Goal: Task Accomplishment & Management: Use online tool/utility

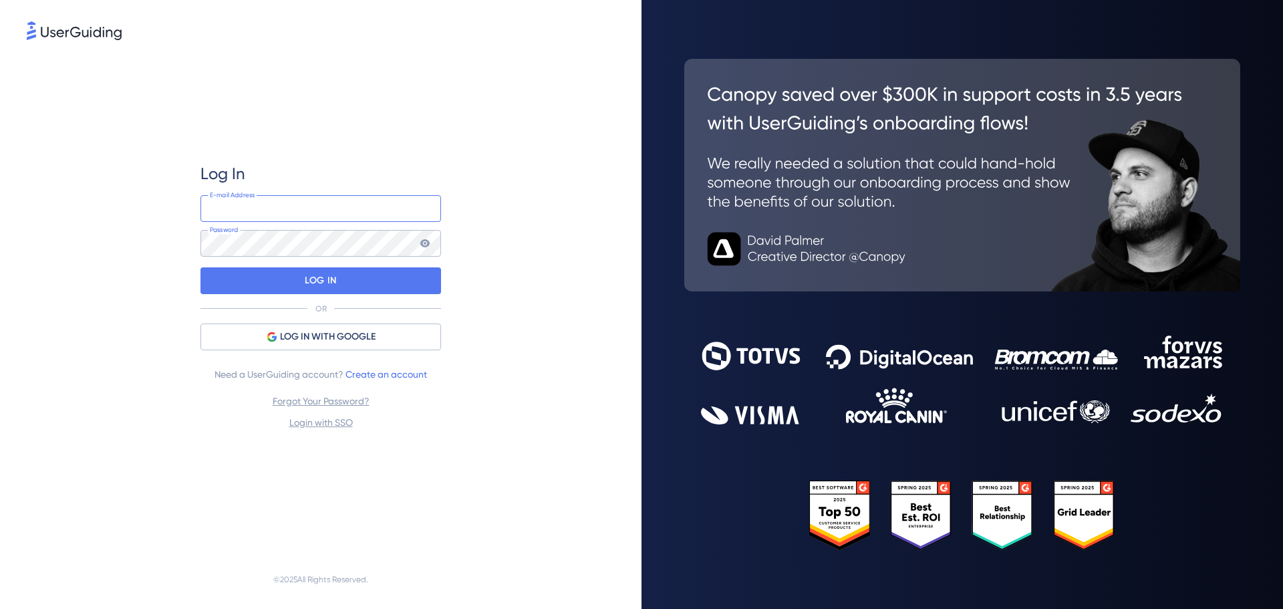
click at [318, 201] on input "email" at bounding box center [321, 208] width 241 height 27
type input "[PERSON_NAME][EMAIL_ADDRESS][PERSON_NAME][DOMAIN_NAME]"
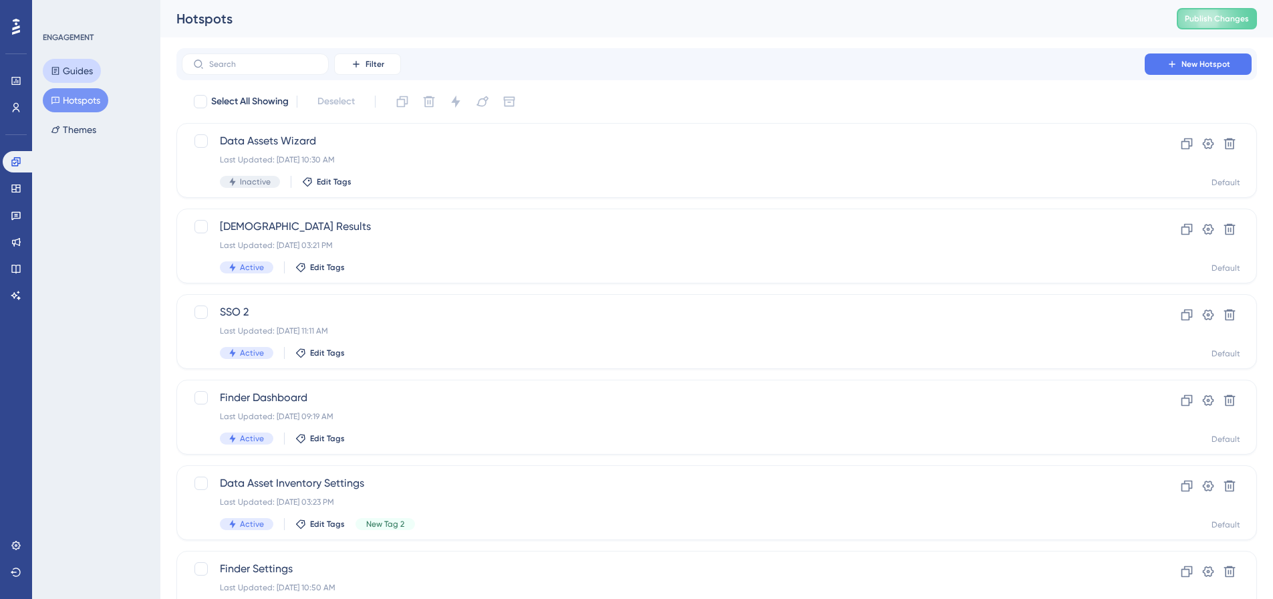
click at [74, 70] on button "Guides" at bounding box center [72, 71] width 58 height 24
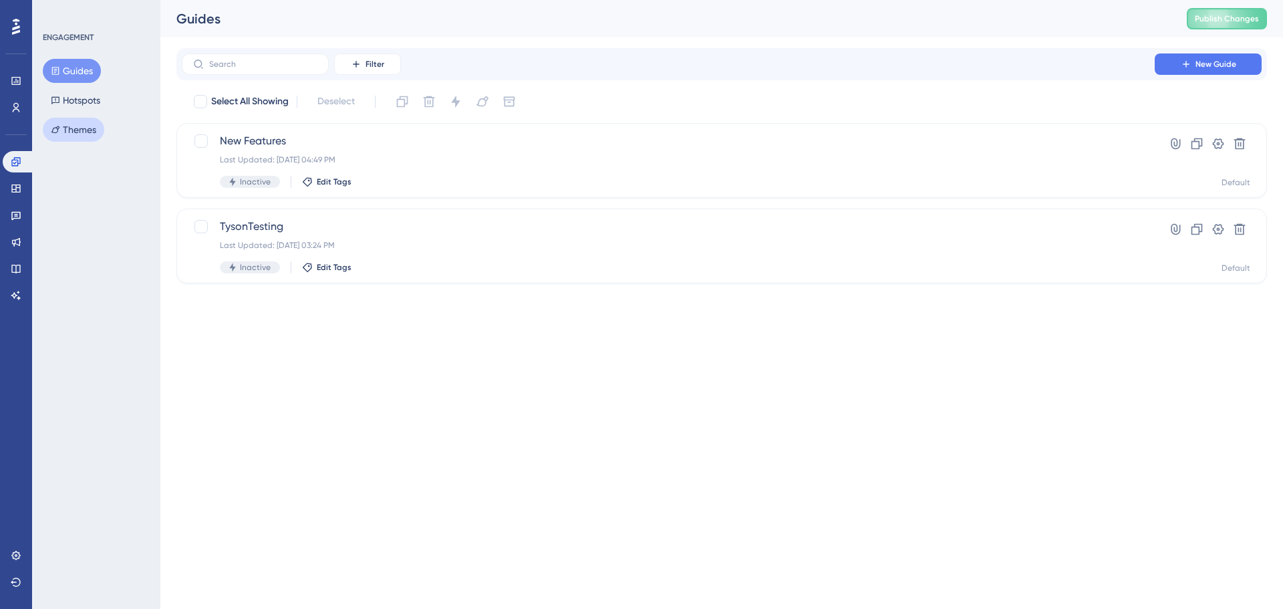
click at [68, 130] on button "Themes" at bounding box center [73, 130] width 61 height 24
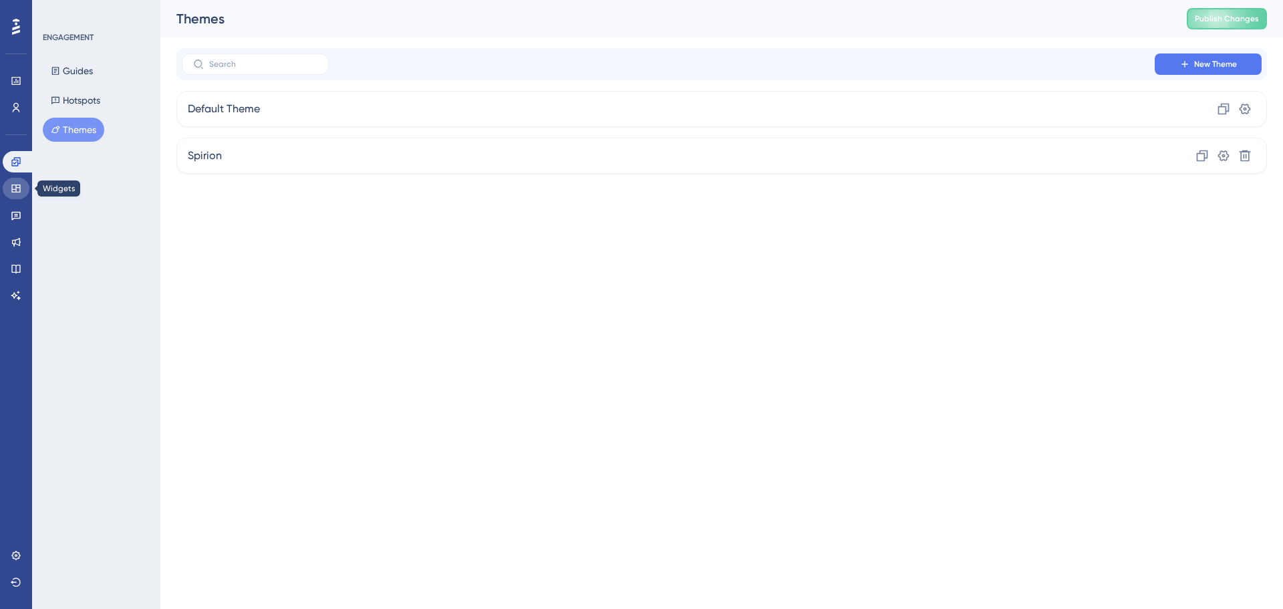
click at [14, 188] on icon at bounding box center [16, 188] width 11 height 11
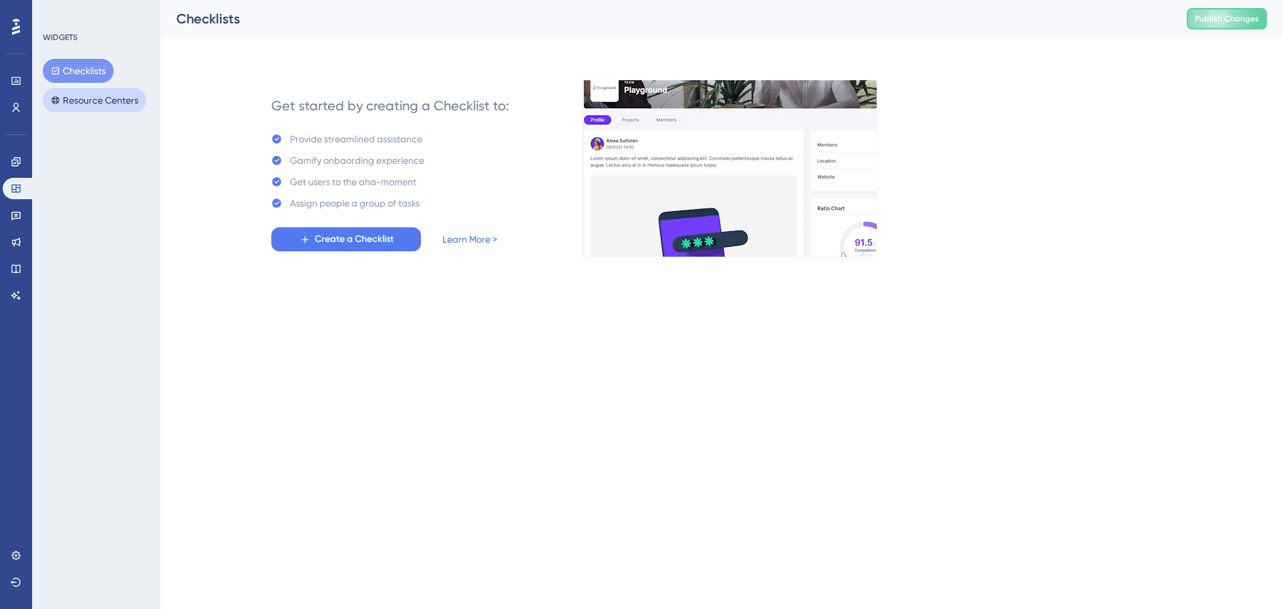
click at [84, 94] on button "Resource Centers" at bounding box center [95, 100] width 104 height 24
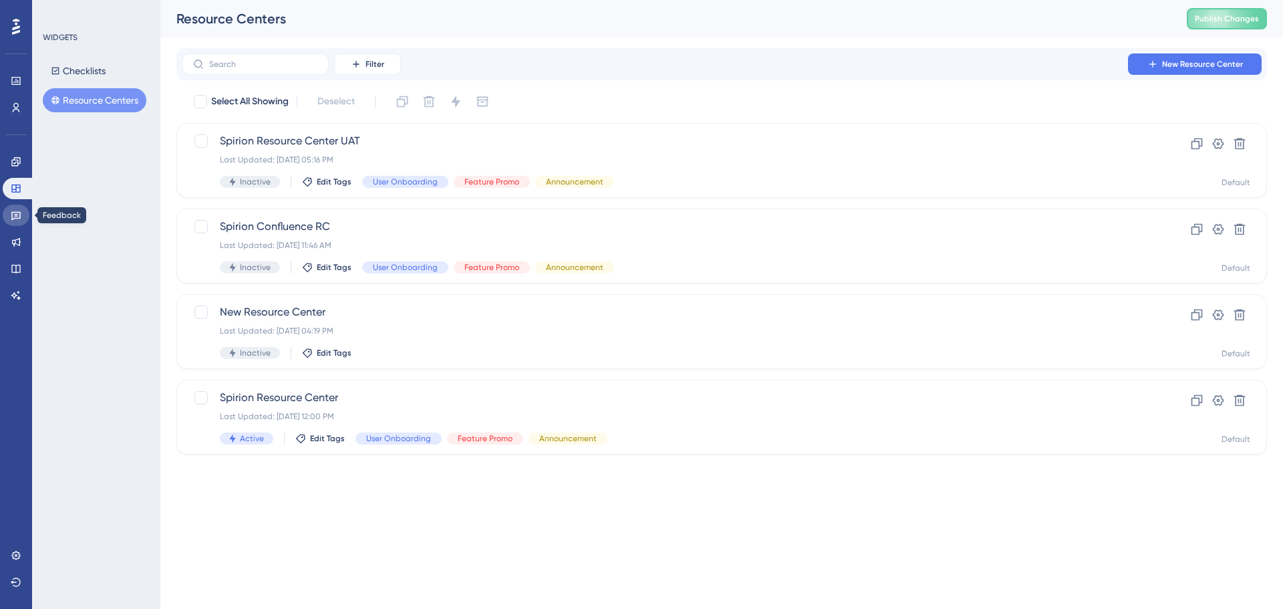
click at [16, 217] on icon at bounding box center [15, 216] width 9 height 9
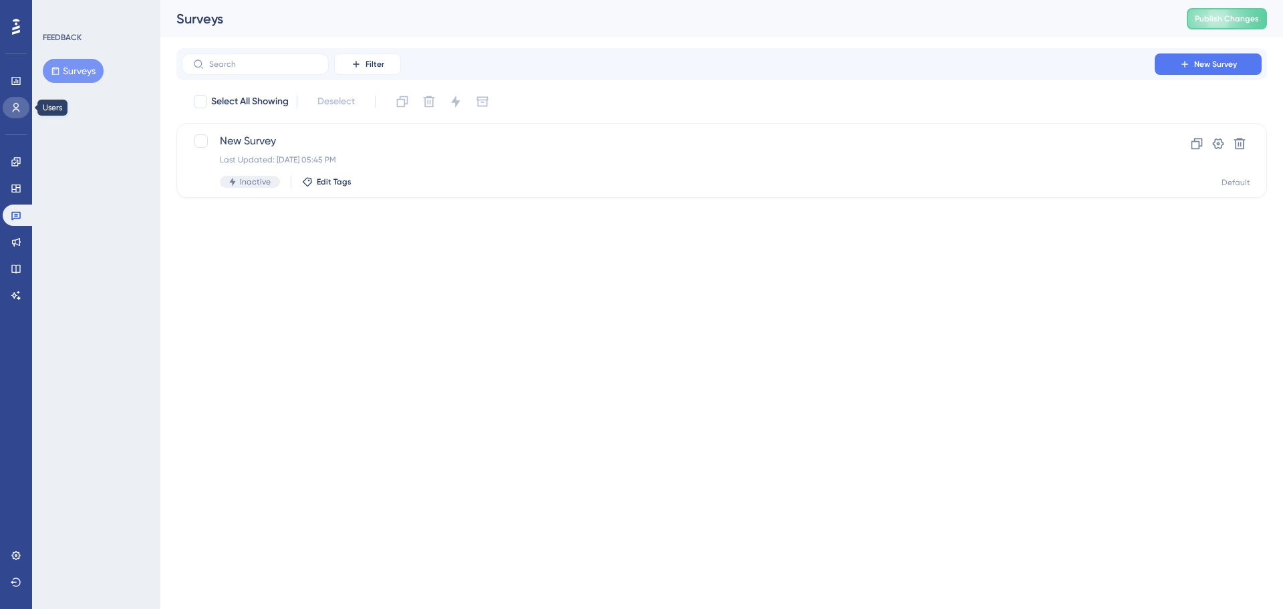
click at [10, 109] on link at bounding box center [16, 107] width 27 height 21
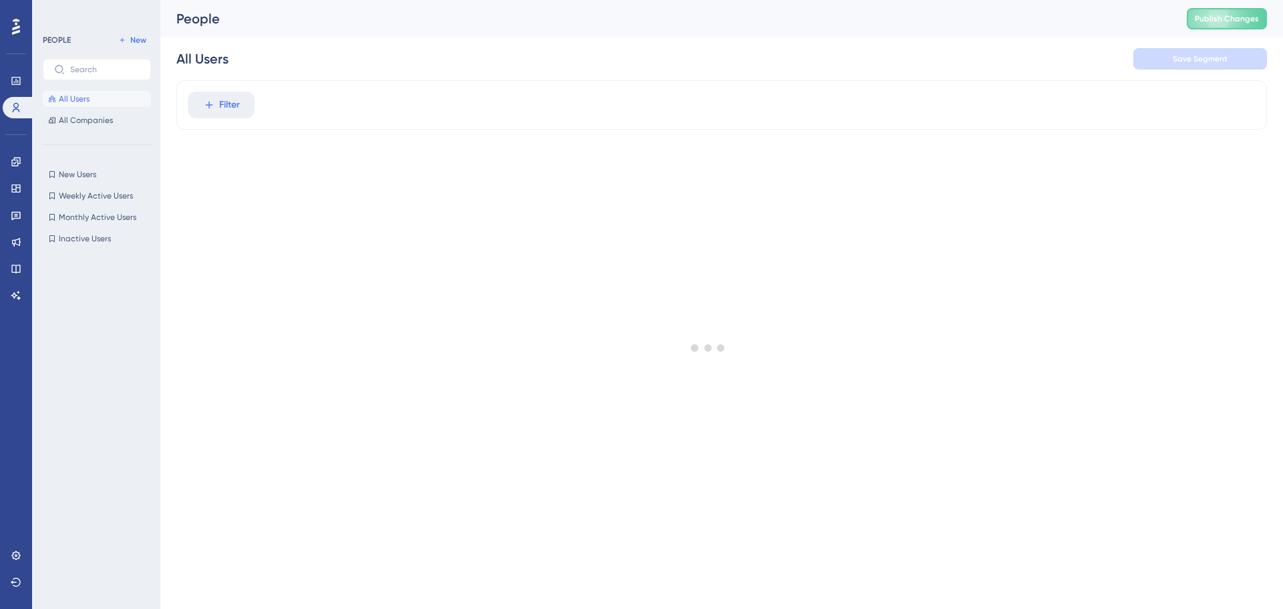
click at [0, 162] on div "Performance Users Engagement Widgets Feedback Product Updates Knowledge Base AI…" at bounding box center [16, 304] width 32 height 609
click at [22, 165] on link at bounding box center [16, 161] width 27 height 21
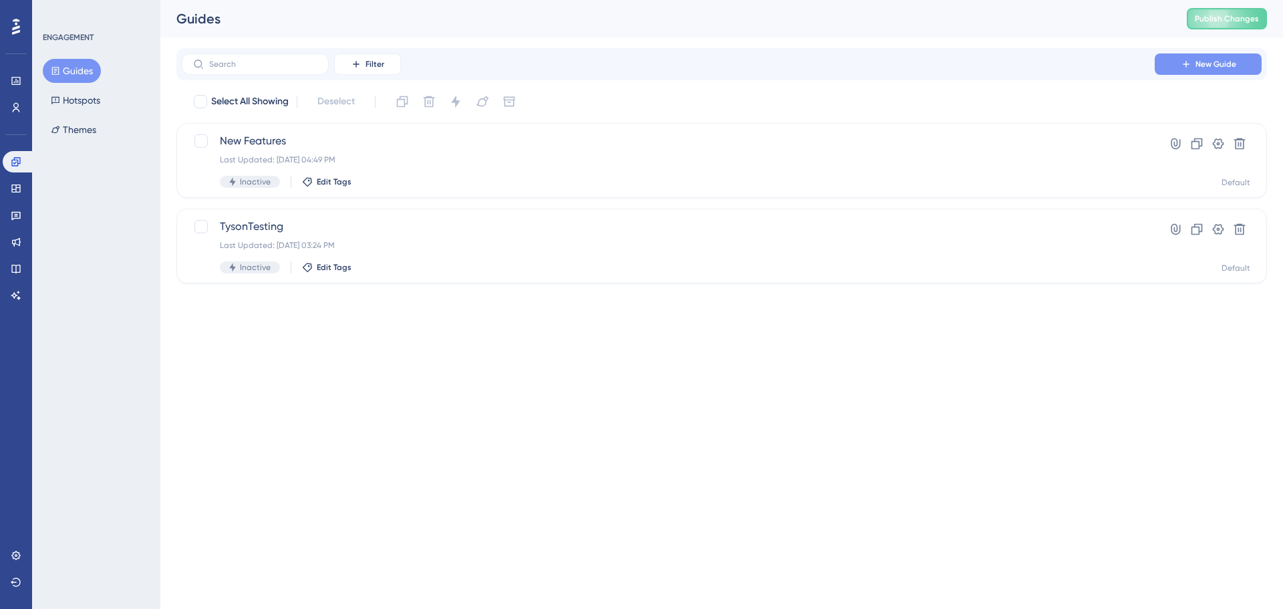
click at [1224, 60] on span "New Guide" at bounding box center [1216, 64] width 41 height 11
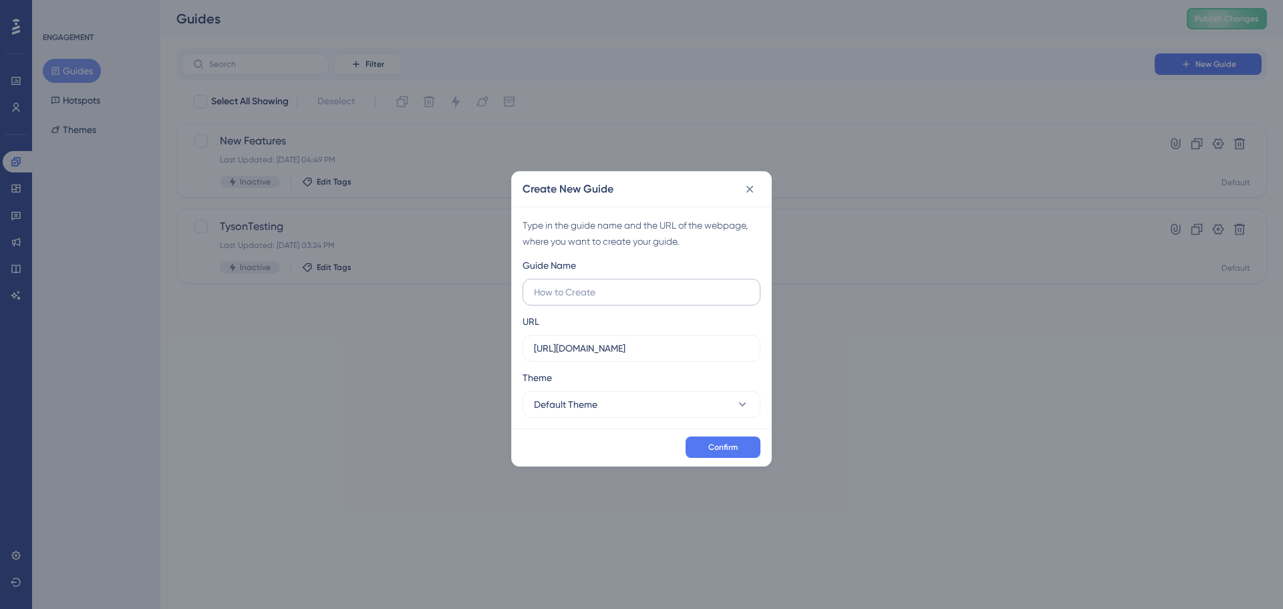
click at [619, 285] on input "text" at bounding box center [641, 292] width 215 height 15
type input "BK Test Guide"
drag, startPoint x: 745, startPoint y: 350, endPoint x: 246, endPoint y: 277, distance: 504.0
click at [254, 278] on div "Create New Guide Type in the guide name and the URL of the webpage, where you w…" at bounding box center [641, 304] width 1283 height 609
paste input "[DOMAIN_NAME][URL]"
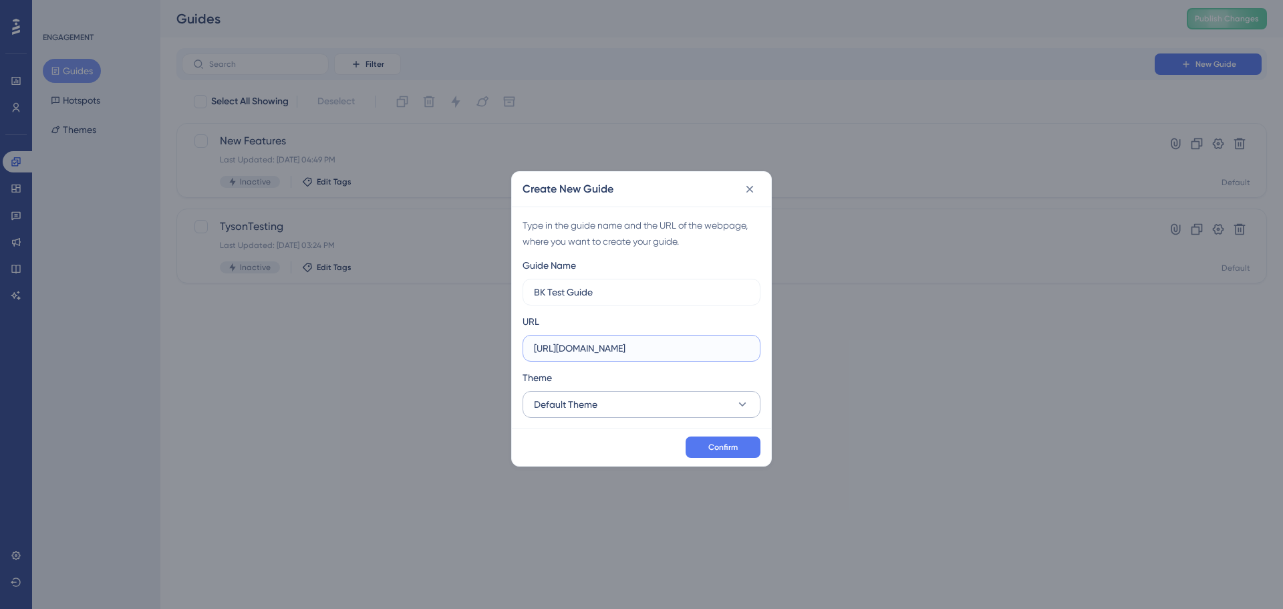
type input "[URL][DOMAIN_NAME]"
click at [747, 407] on icon at bounding box center [742, 404] width 13 height 13
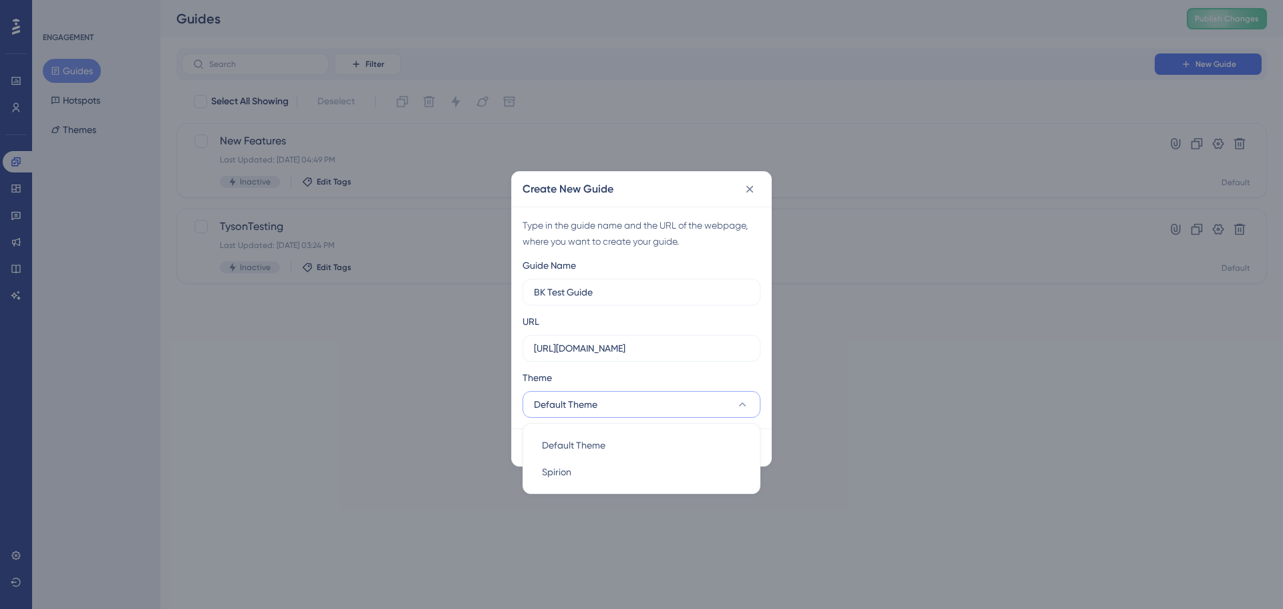
click at [747, 407] on icon at bounding box center [742, 404] width 13 height 13
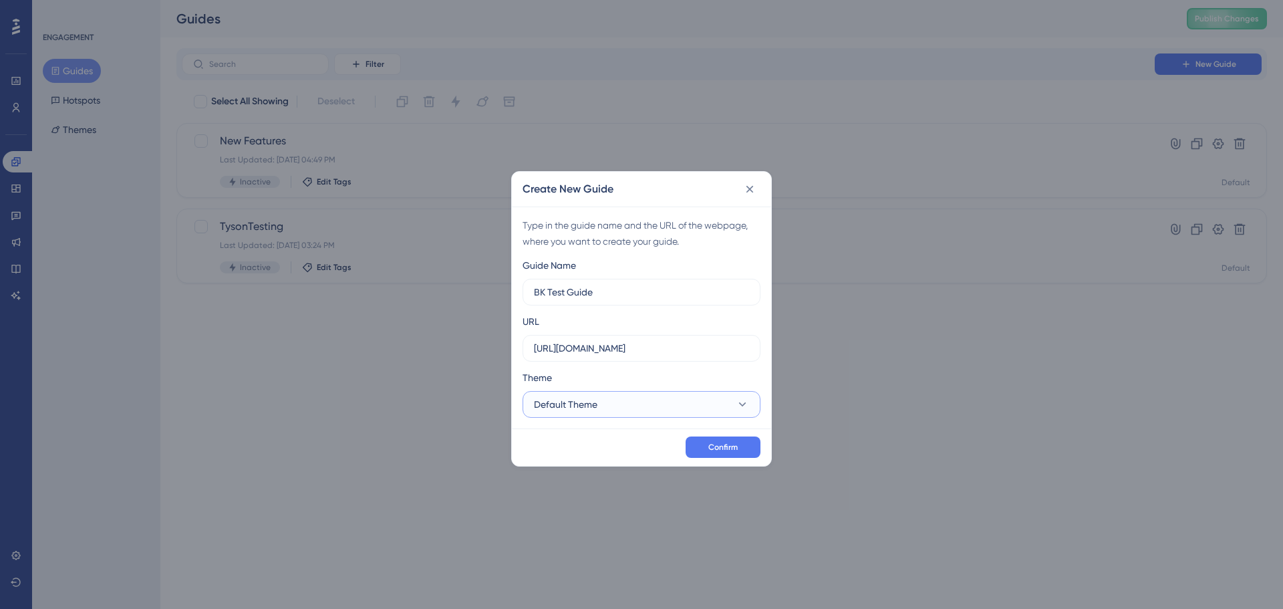
click at [747, 407] on icon at bounding box center [742, 404] width 13 height 13
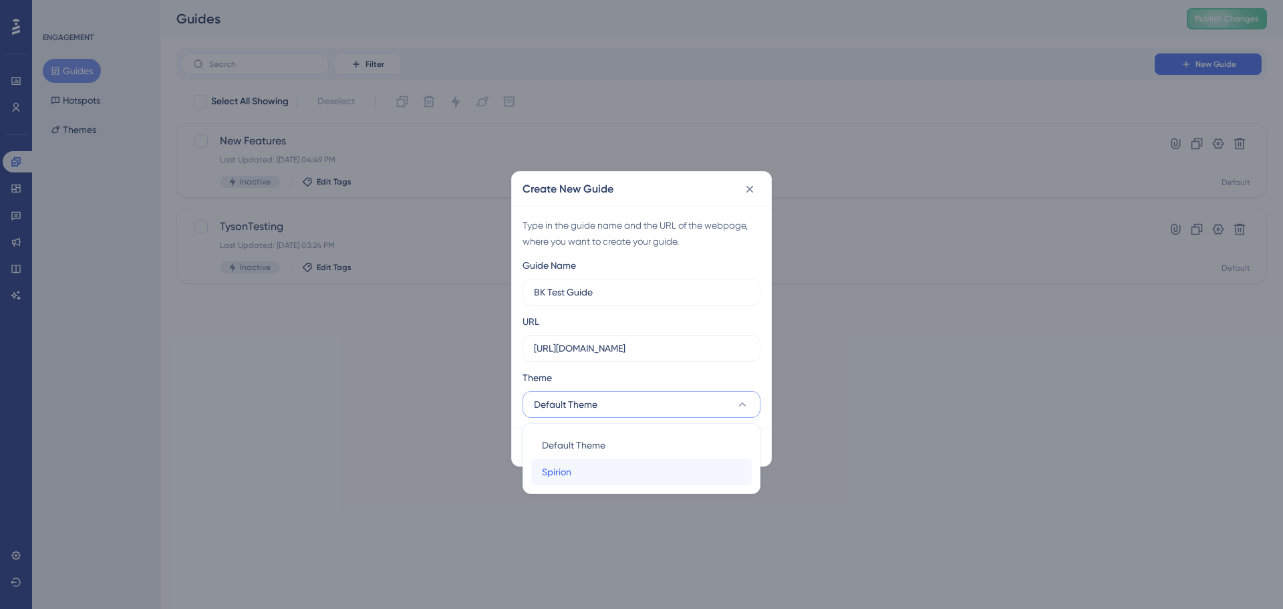
click at [616, 464] on div "Spirion Spirion" at bounding box center [641, 472] width 199 height 27
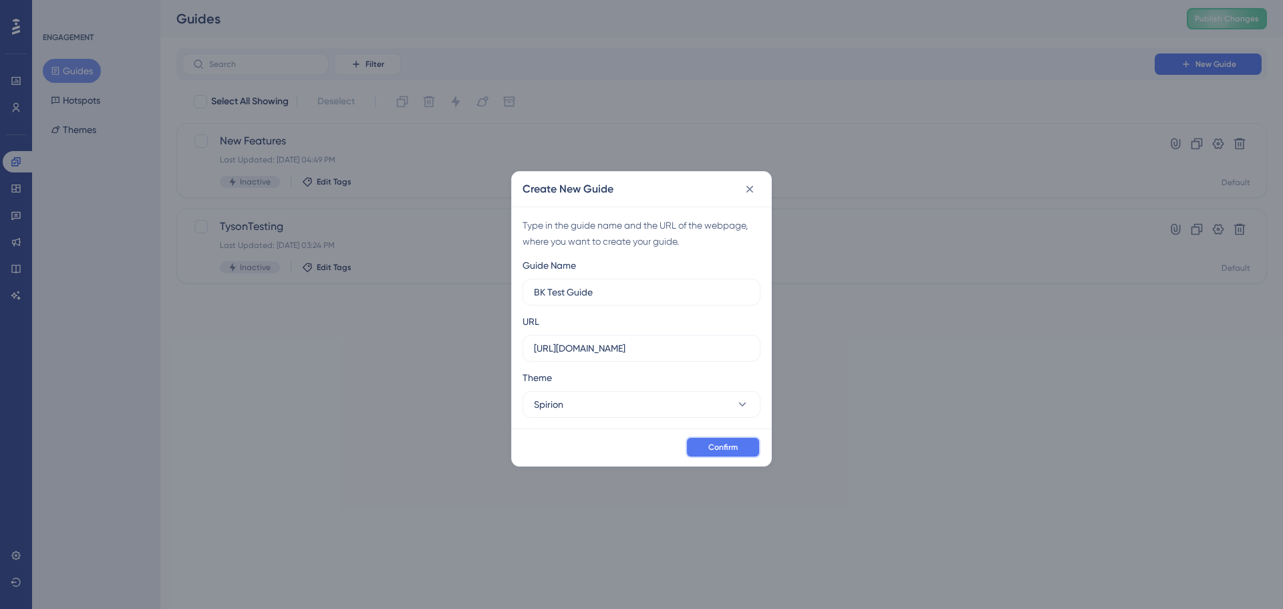
click at [742, 451] on button "Confirm" at bounding box center [723, 446] width 75 height 21
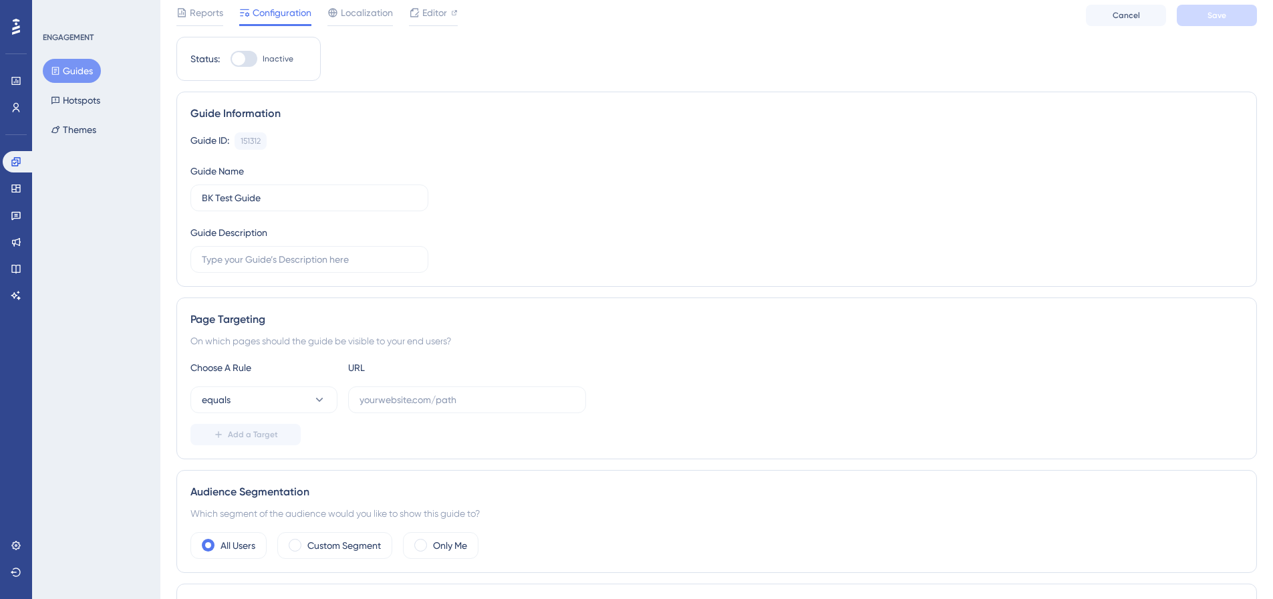
scroll to position [67, 0]
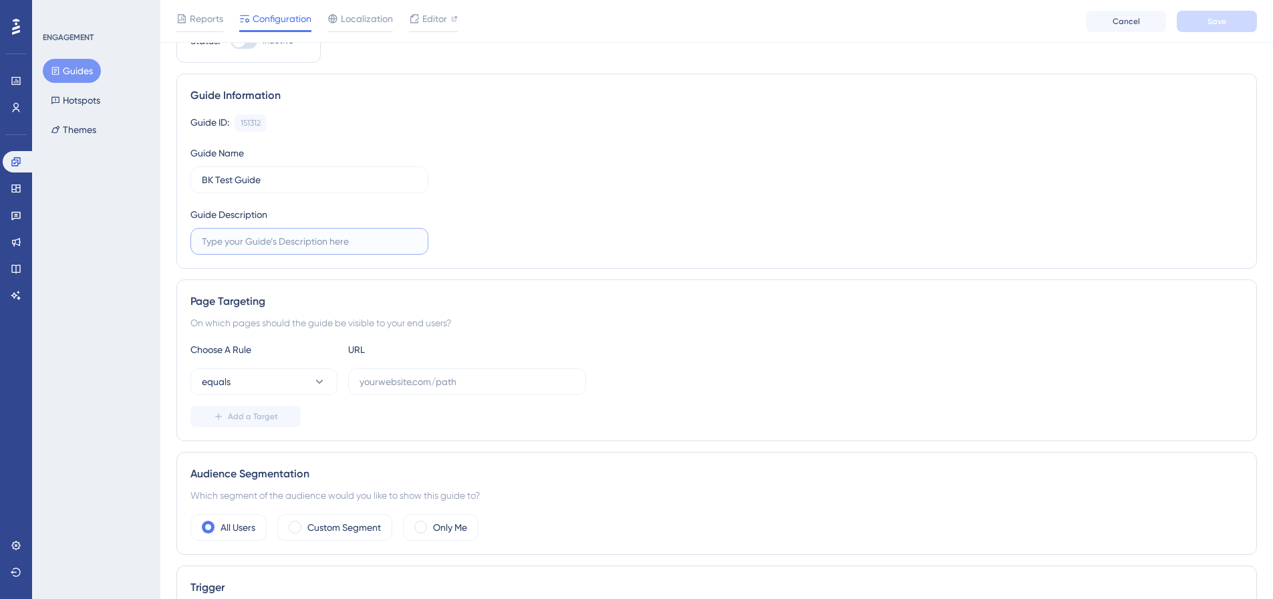
click at [304, 247] on input "text" at bounding box center [309, 241] width 215 height 15
drag, startPoint x: 292, startPoint y: 177, endPoint x: 185, endPoint y: 168, distance: 107.4
click at [185, 168] on div "Guide Information Guide ID: 151312 Copy Guide Name BK Test Guide Guide Descript…" at bounding box center [716, 171] width 1081 height 195
click at [359, 244] on input "text" at bounding box center [309, 241] width 215 height 15
paste input "BK Test Guide"
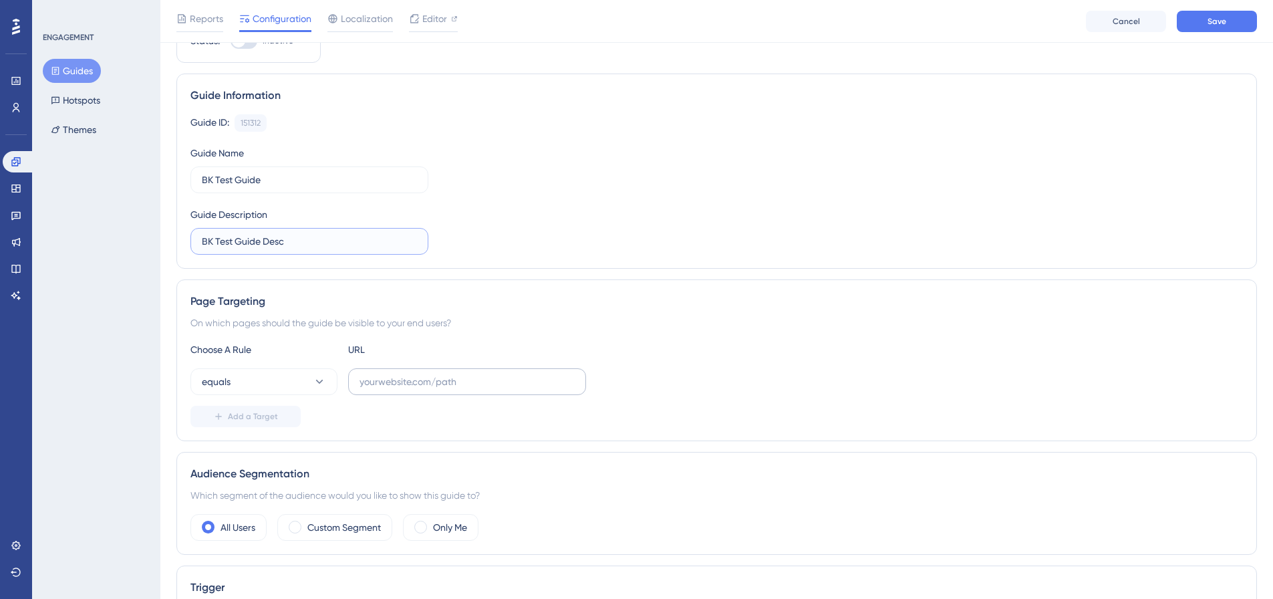
type input "BK Test Guide Desc"
click at [404, 382] on input "text" at bounding box center [467, 381] width 215 height 15
click at [477, 392] on label at bounding box center [467, 381] width 238 height 27
click at [477, 389] on input "text" at bounding box center [467, 381] width 215 height 15
paste input "/scans"
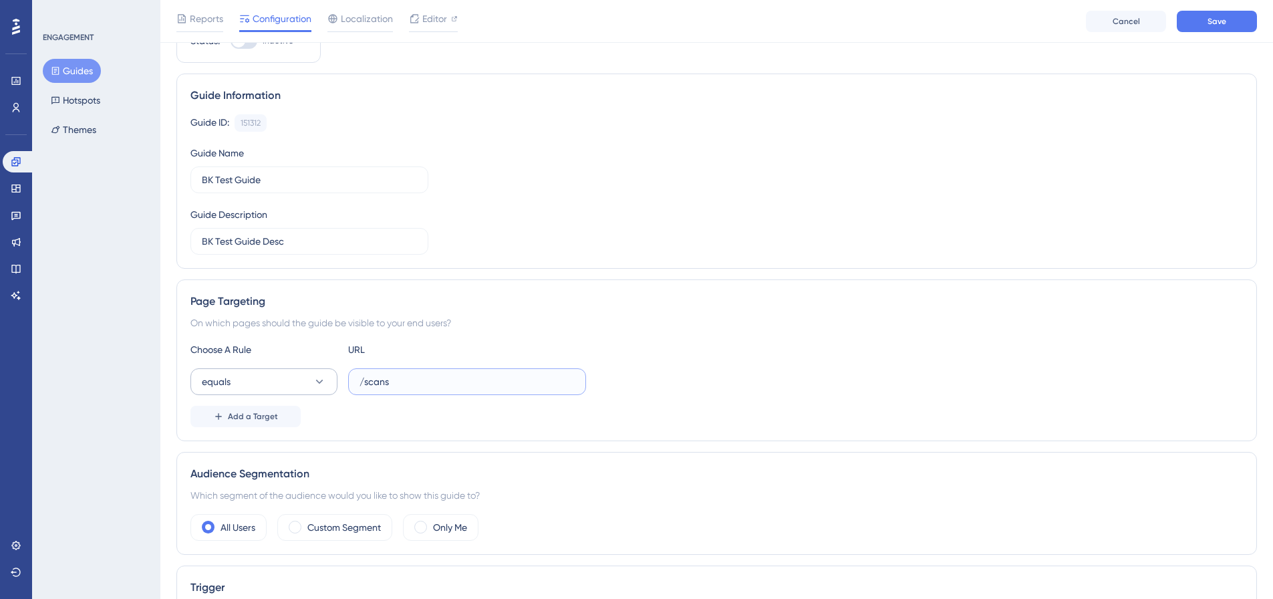
type input "/scans"
click at [318, 373] on button "equals" at bounding box center [263, 381] width 147 height 27
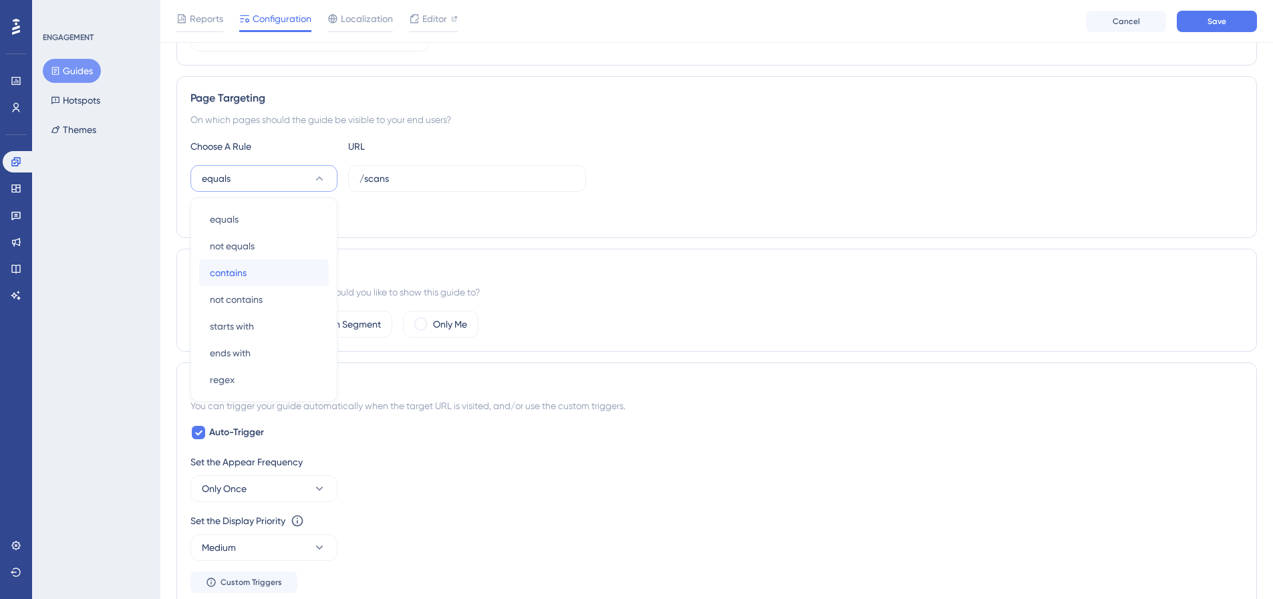
click at [311, 284] on div "contains contains" at bounding box center [264, 272] width 108 height 27
click at [326, 180] on button "contains" at bounding box center [263, 178] width 147 height 27
click at [247, 351] on span "ends with" at bounding box center [230, 353] width 41 height 16
click at [430, 321] on div "Only Me" at bounding box center [441, 324] width 76 height 27
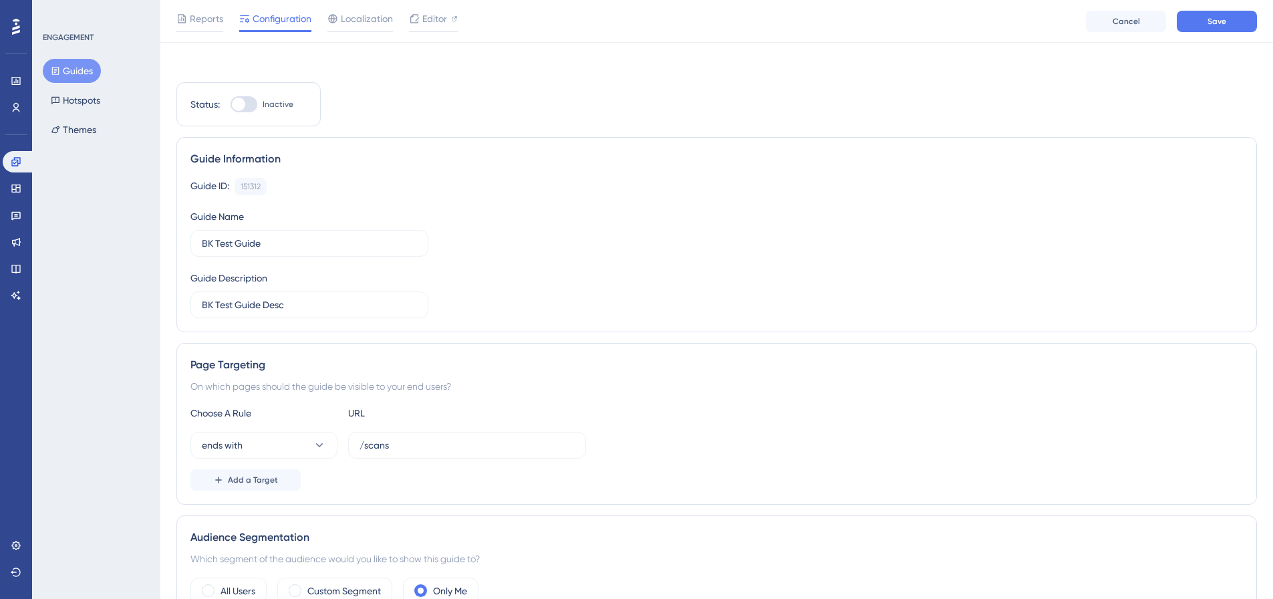
scroll to position [0, 0]
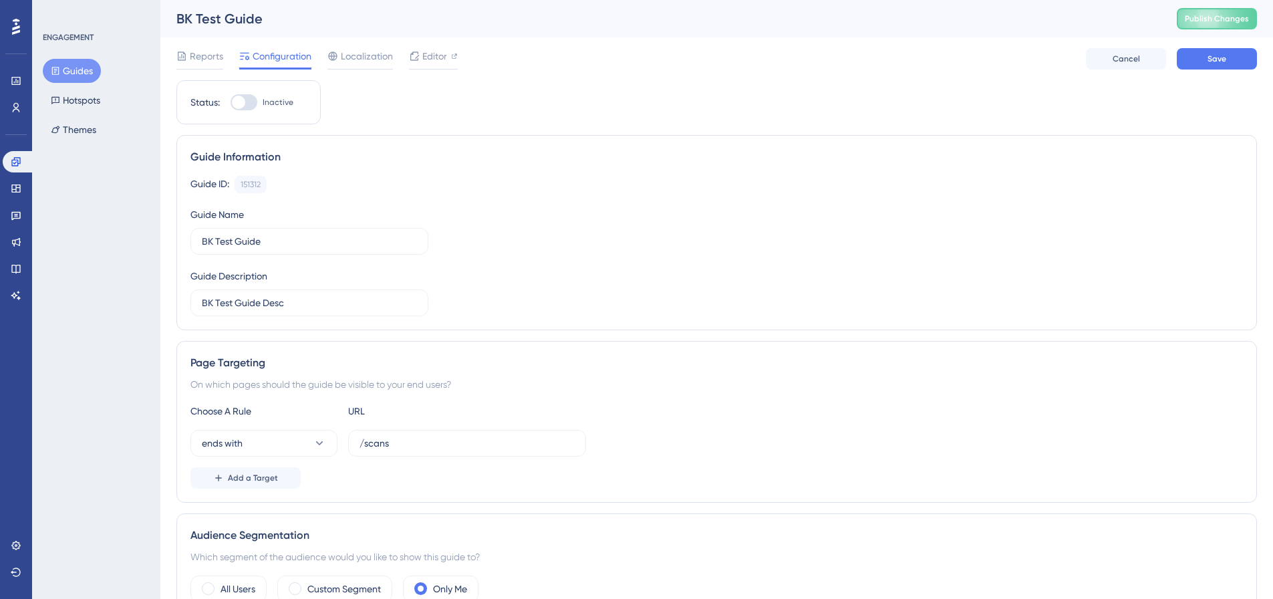
click at [253, 99] on div at bounding box center [244, 102] width 27 height 16
click at [231, 102] on input "Inactive" at bounding box center [230, 102] width 1 height 1
checkbox input "false"
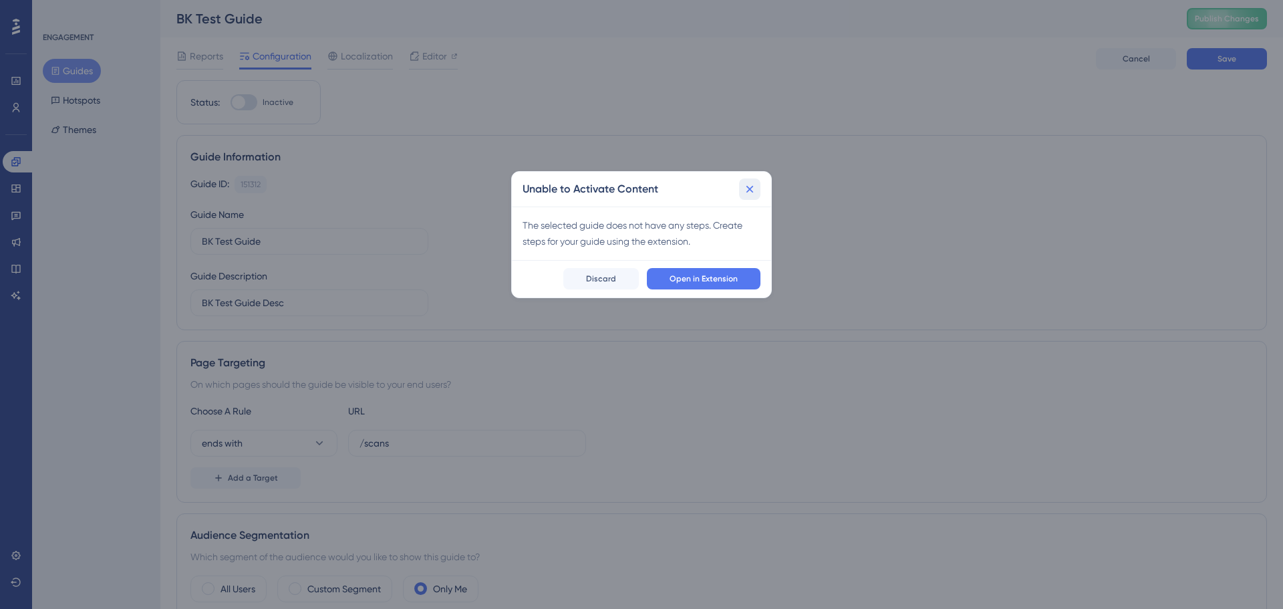
click at [744, 184] on icon at bounding box center [749, 188] width 13 height 13
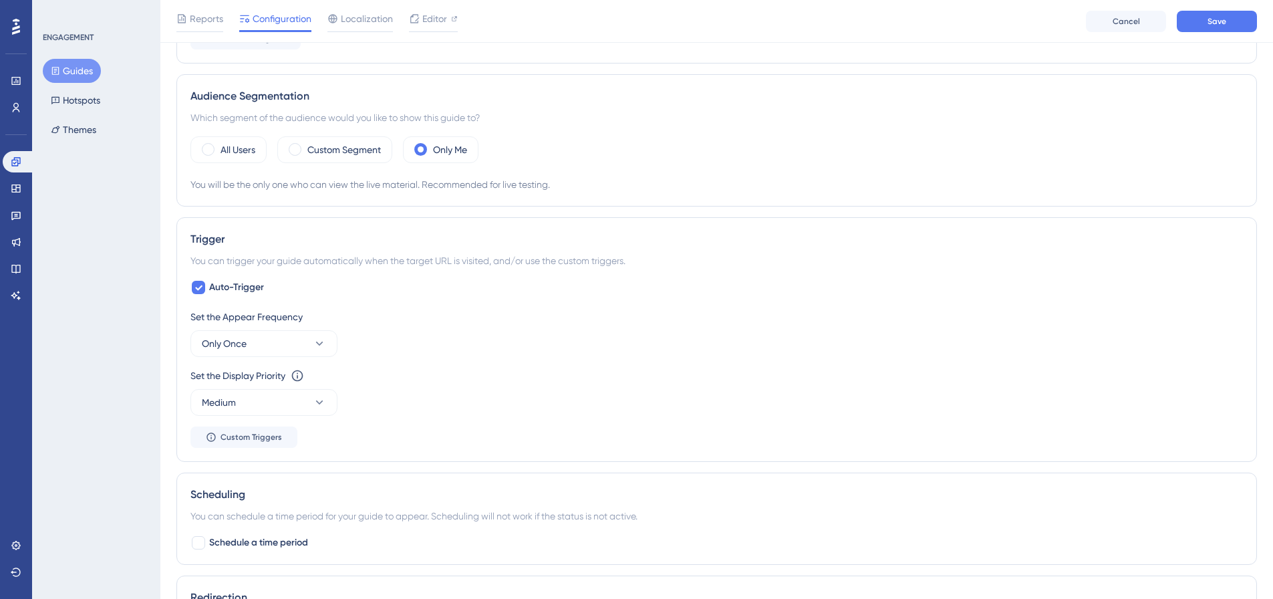
scroll to position [468, 0]
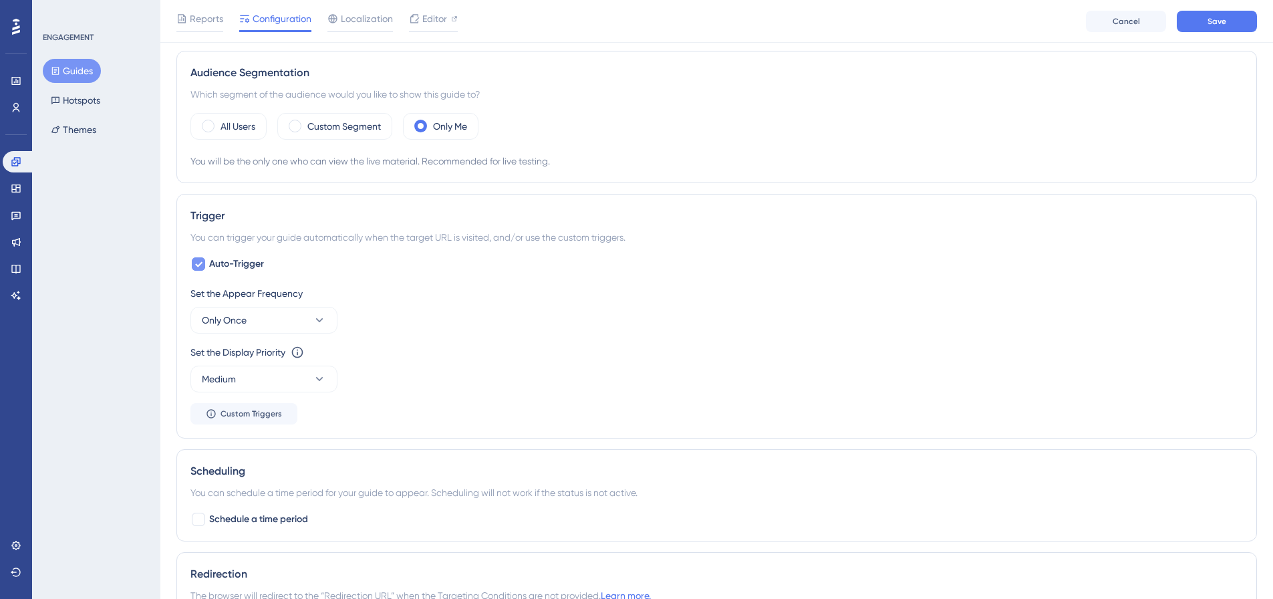
click at [230, 268] on span "Auto-Trigger" at bounding box center [236, 264] width 55 height 16
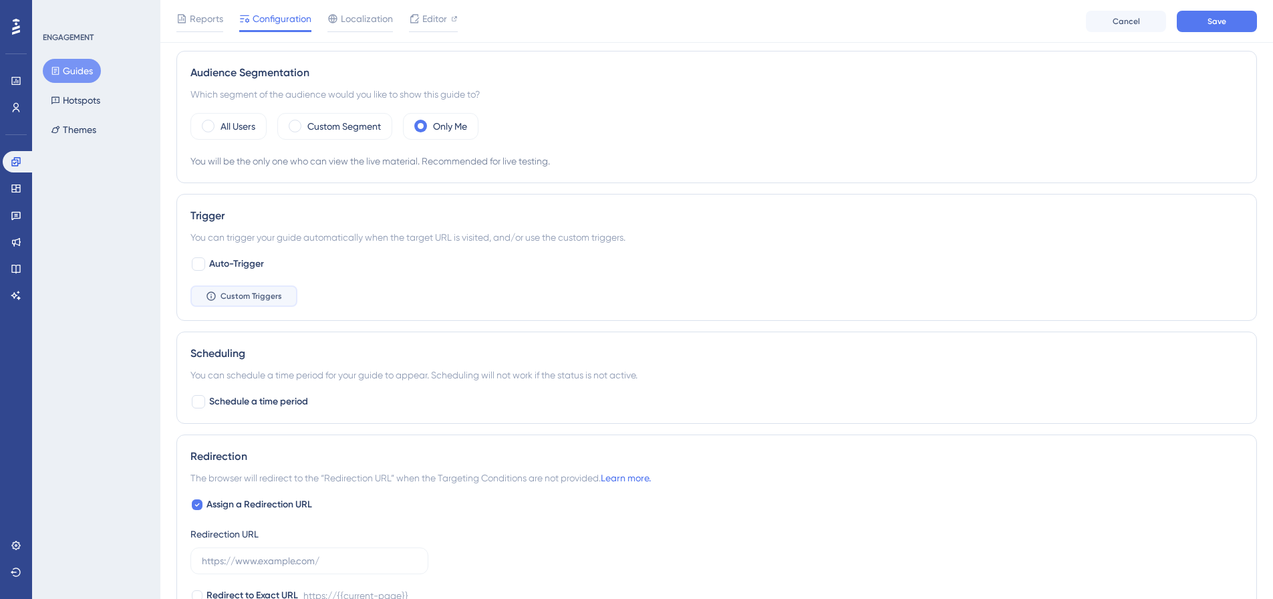
click at [226, 291] on span "Custom Triggers" at bounding box center [251, 296] width 61 height 11
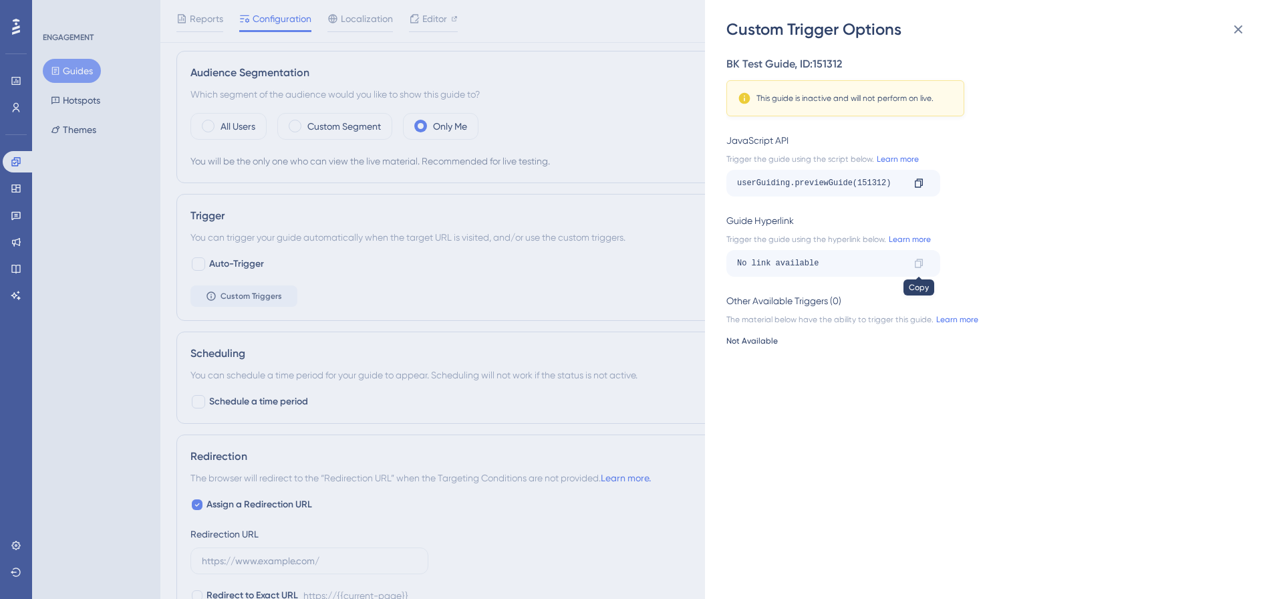
click at [919, 266] on icon at bounding box center [919, 263] width 11 height 11
click at [199, 266] on div "Custom Trigger Options BK Test Guide , ID: 151312 This guide is inactive and wi…" at bounding box center [636, 299] width 1273 height 599
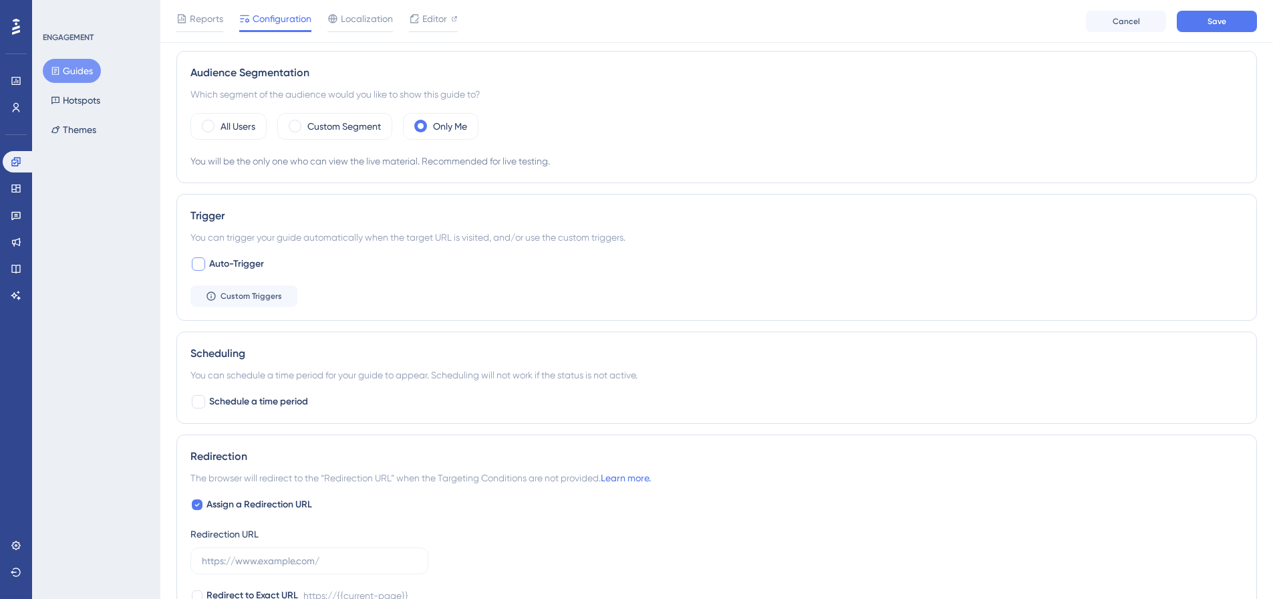
click at [207, 263] on label "Auto-Trigger" at bounding box center [227, 264] width 74 height 16
checkbox input "true"
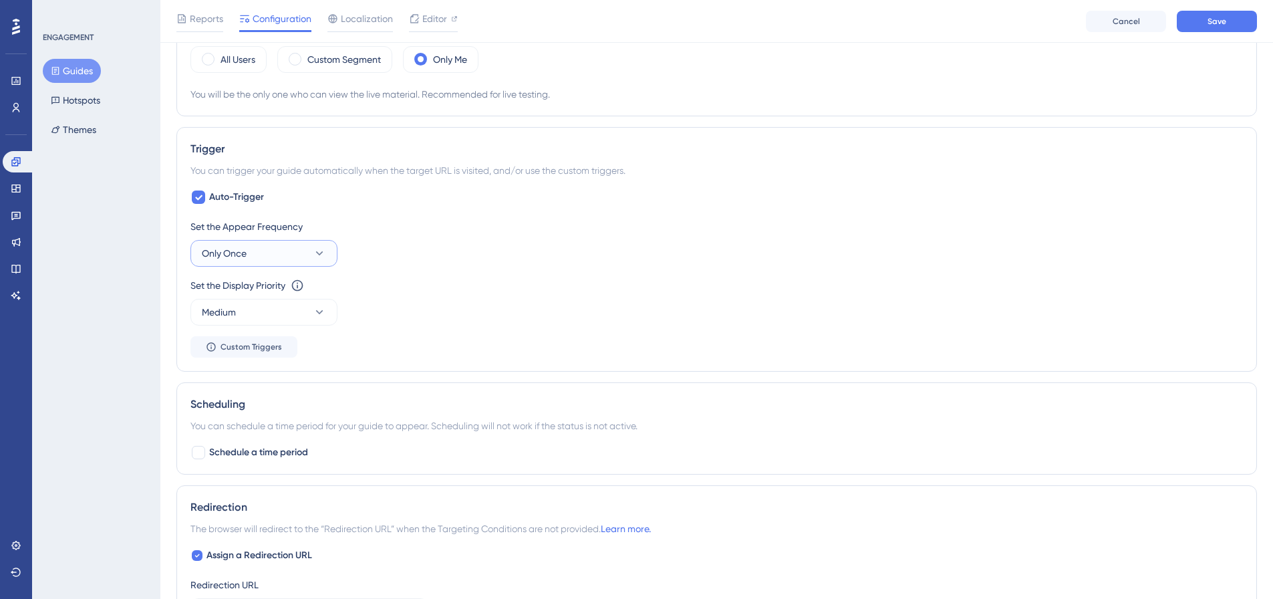
click at [210, 242] on button "Only Once" at bounding box center [263, 253] width 147 height 27
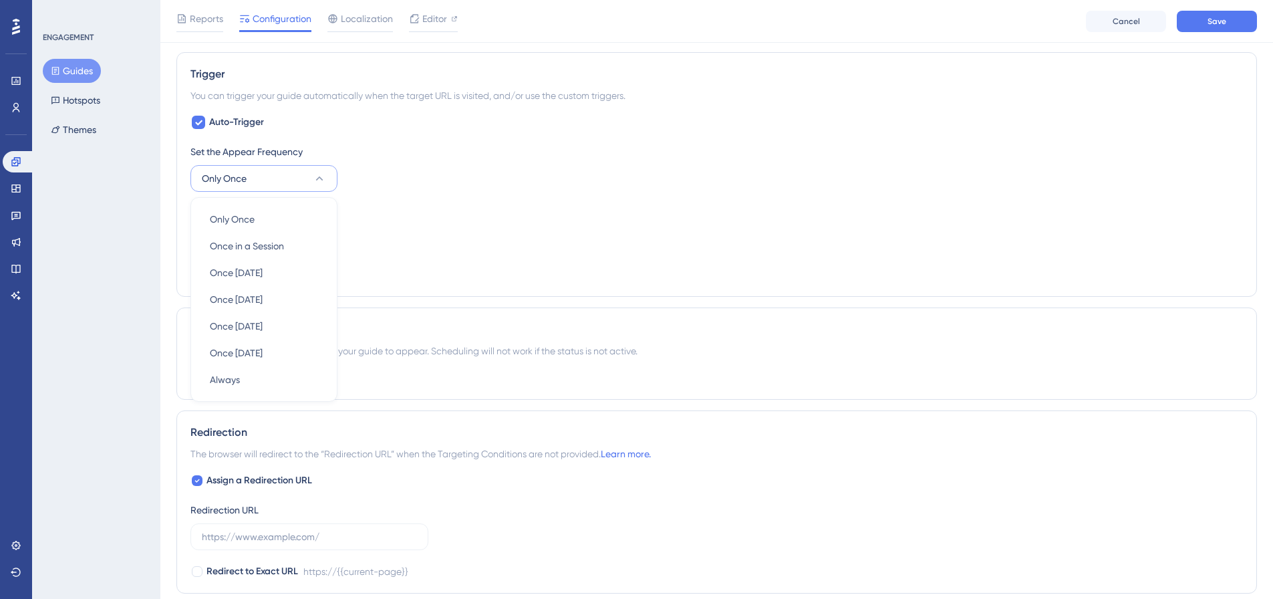
click at [409, 205] on div "Set the Display Priority This option will set the display priority between auto…" at bounding box center [716, 211] width 1053 height 16
click at [267, 240] on button "Medium" at bounding box center [263, 237] width 147 height 27
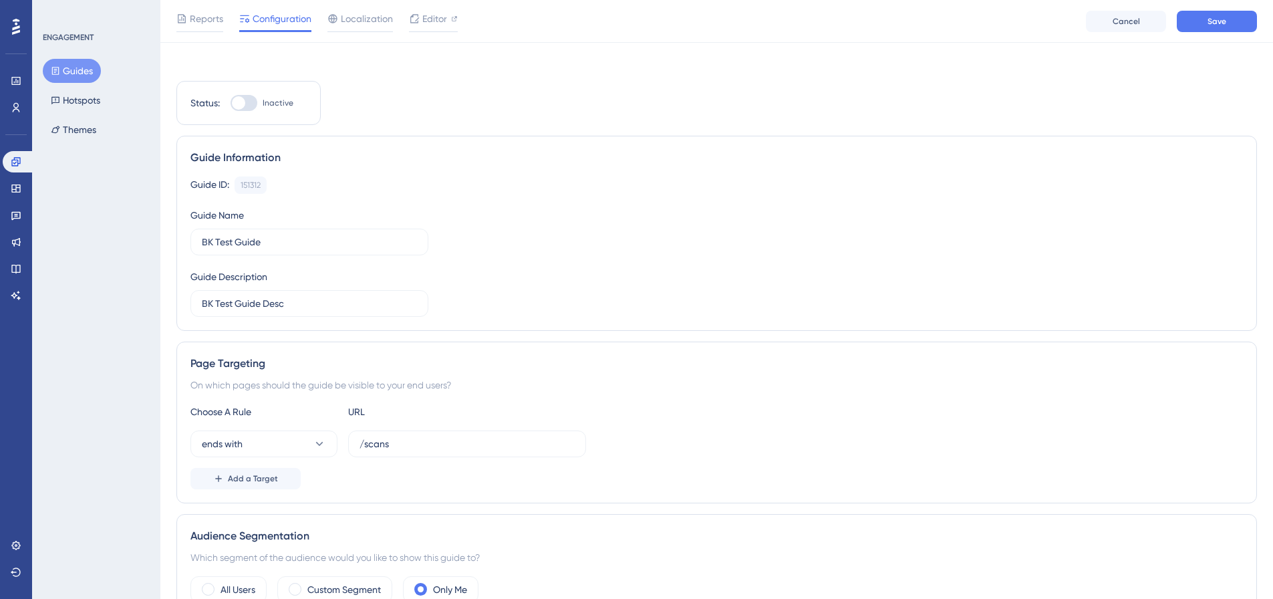
scroll to position [0, 0]
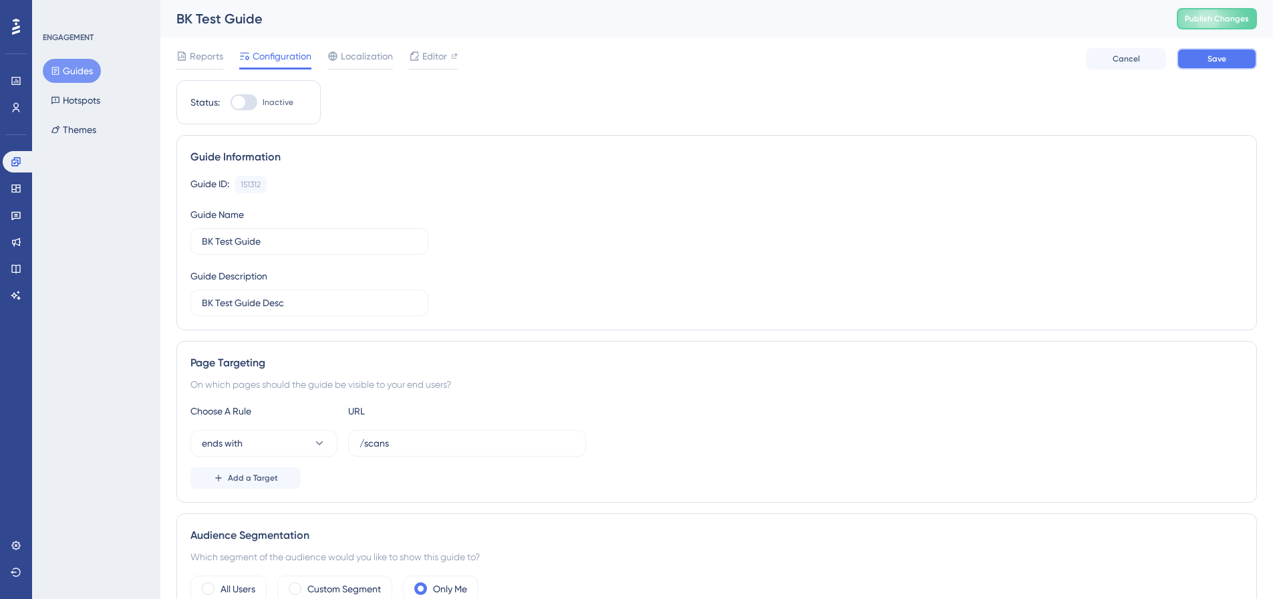
click at [1211, 66] on button "Save" at bounding box center [1217, 58] width 80 height 21
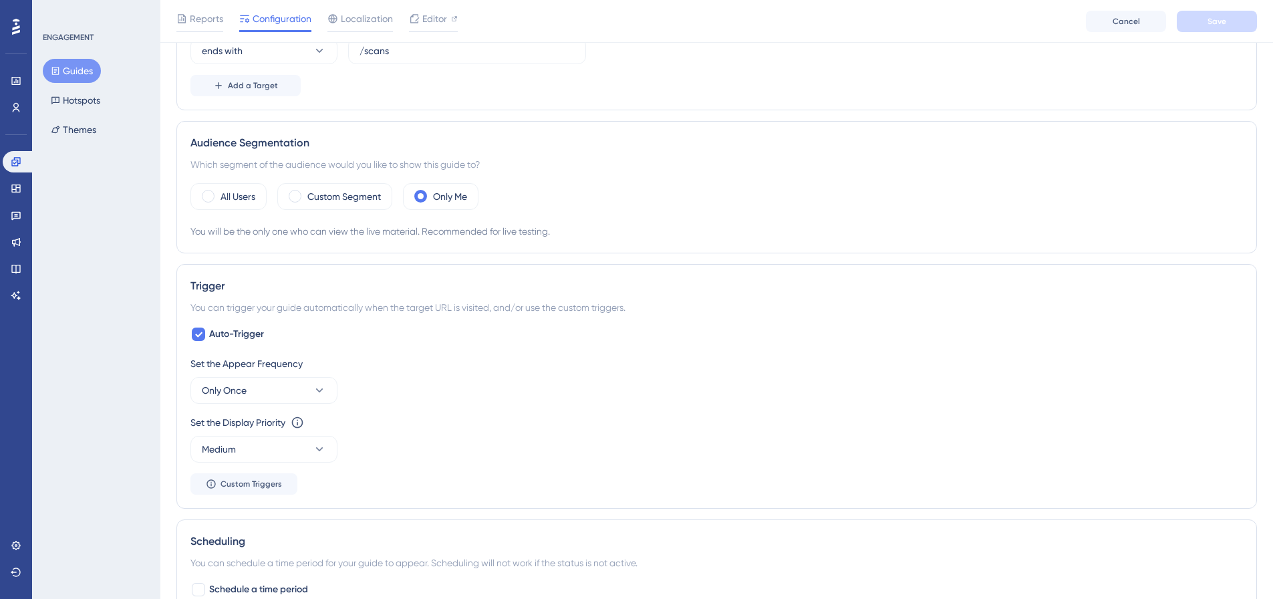
scroll to position [854, 0]
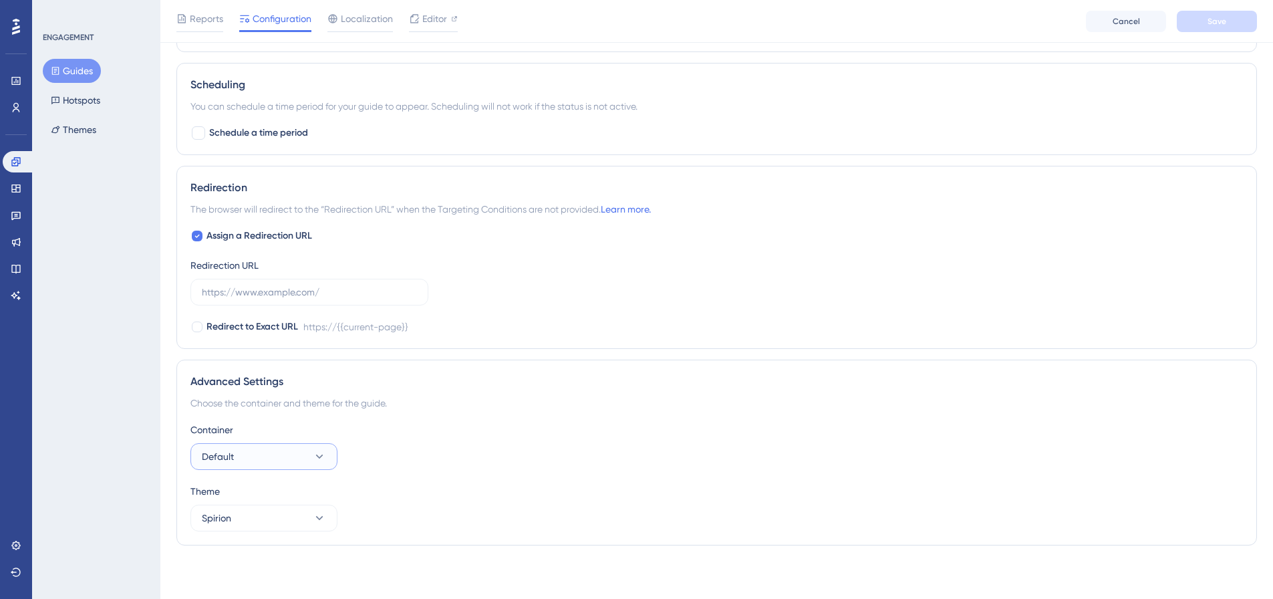
click at [320, 465] on button "Default" at bounding box center [263, 456] width 147 height 27
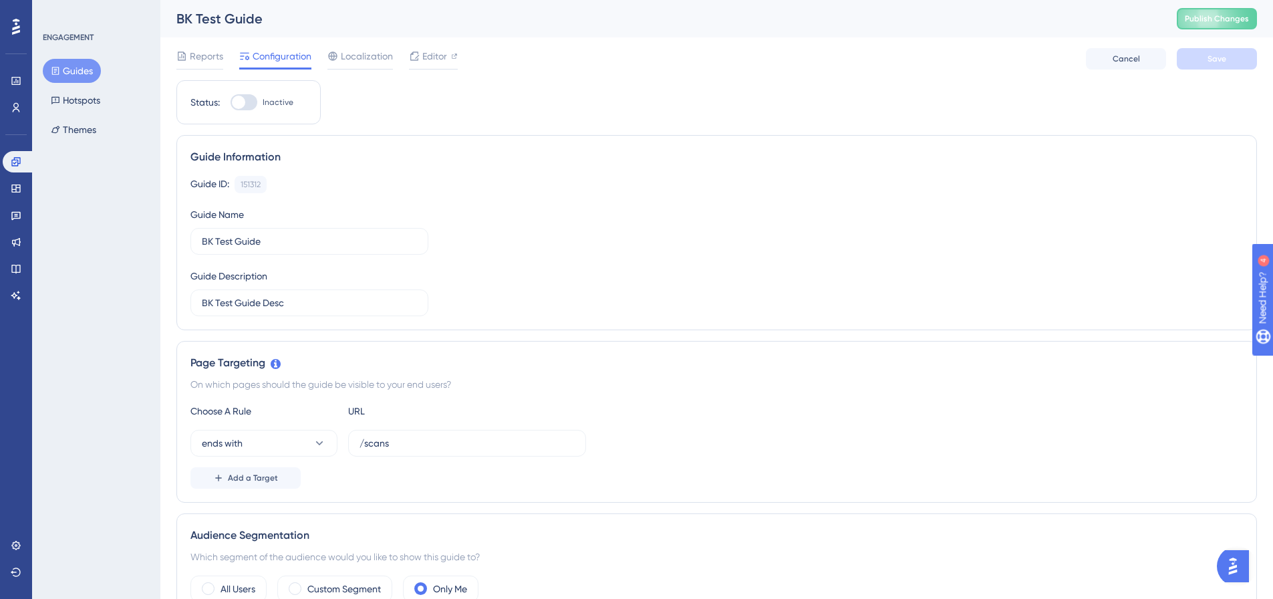
click at [243, 102] on div at bounding box center [238, 102] width 13 height 13
click at [231, 102] on input "Inactive" at bounding box center [230, 102] width 1 height 1
click at [243, 102] on div at bounding box center [249, 102] width 13 height 13
click at [231, 102] on input "Active" at bounding box center [230, 102] width 1 height 1
checkbox input "false"
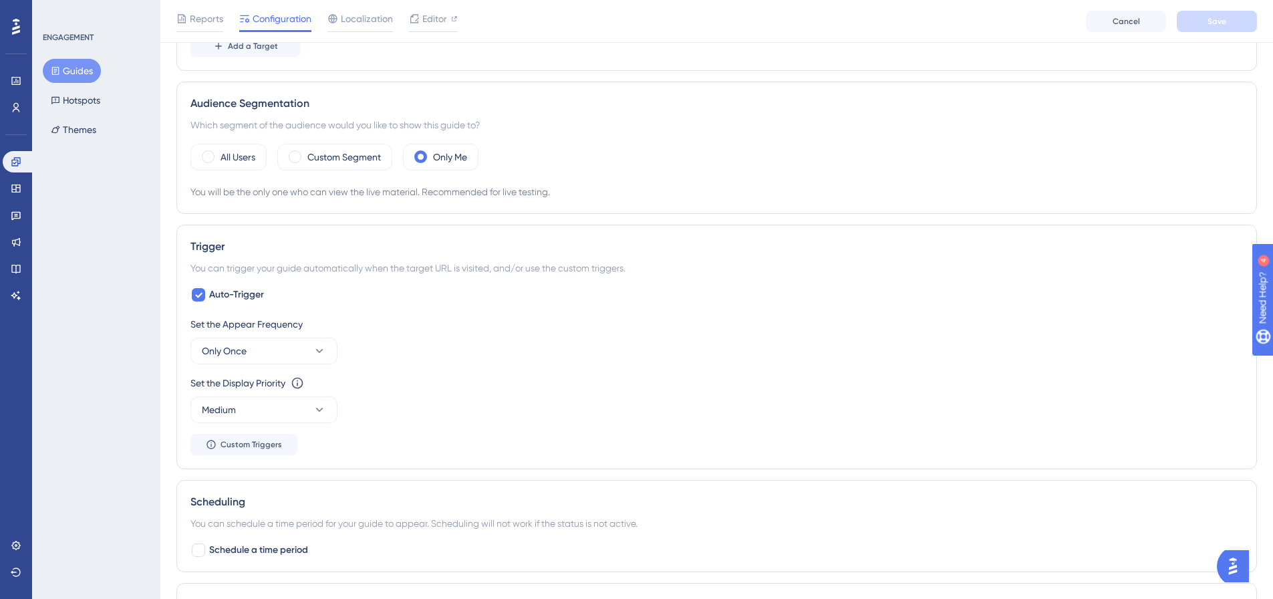
scroll to position [468, 0]
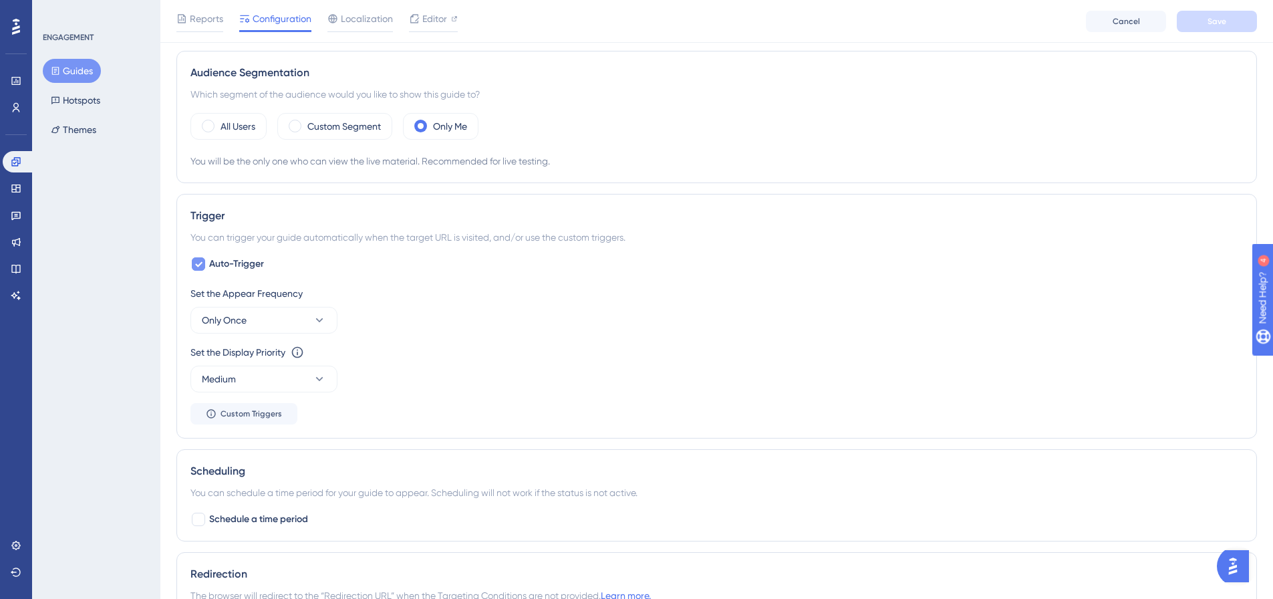
click at [227, 262] on span "Auto-Trigger" at bounding box center [236, 264] width 55 height 16
checkbox input "false"
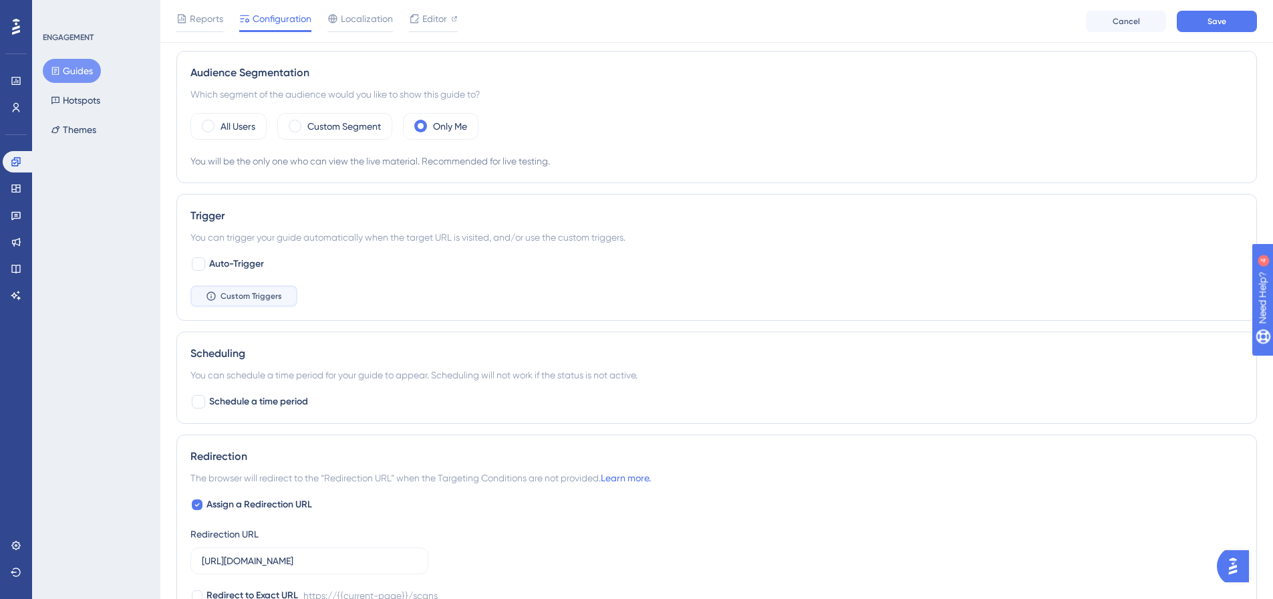
click at [286, 294] on button "Custom Triggers" at bounding box center [243, 295] width 107 height 21
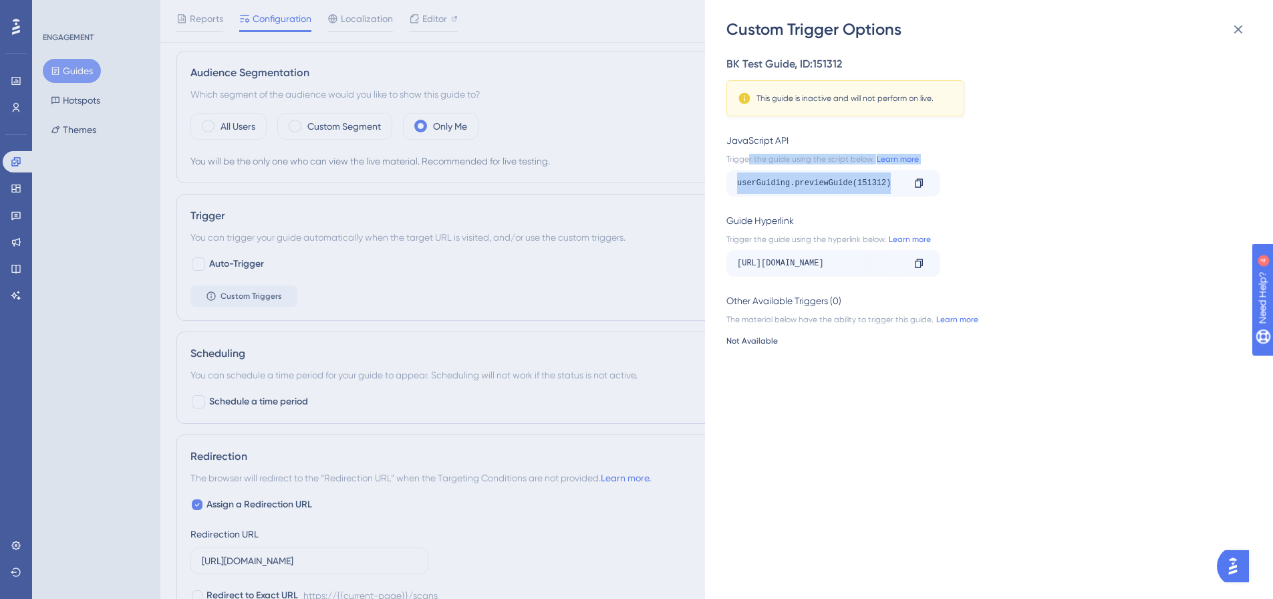
drag, startPoint x: 749, startPoint y: 161, endPoint x: 894, endPoint y: 186, distance: 147.8
click at [894, 186] on div "JavaScript API Trigger the guide using the script below. Learn more userGuiding…" at bounding box center [985, 164] width 517 height 64
click at [1033, 233] on div "Guide Hyperlink Trigger the guide using the hyperlink below. Learn more https:/…" at bounding box center [985, 245] width 517 height 64
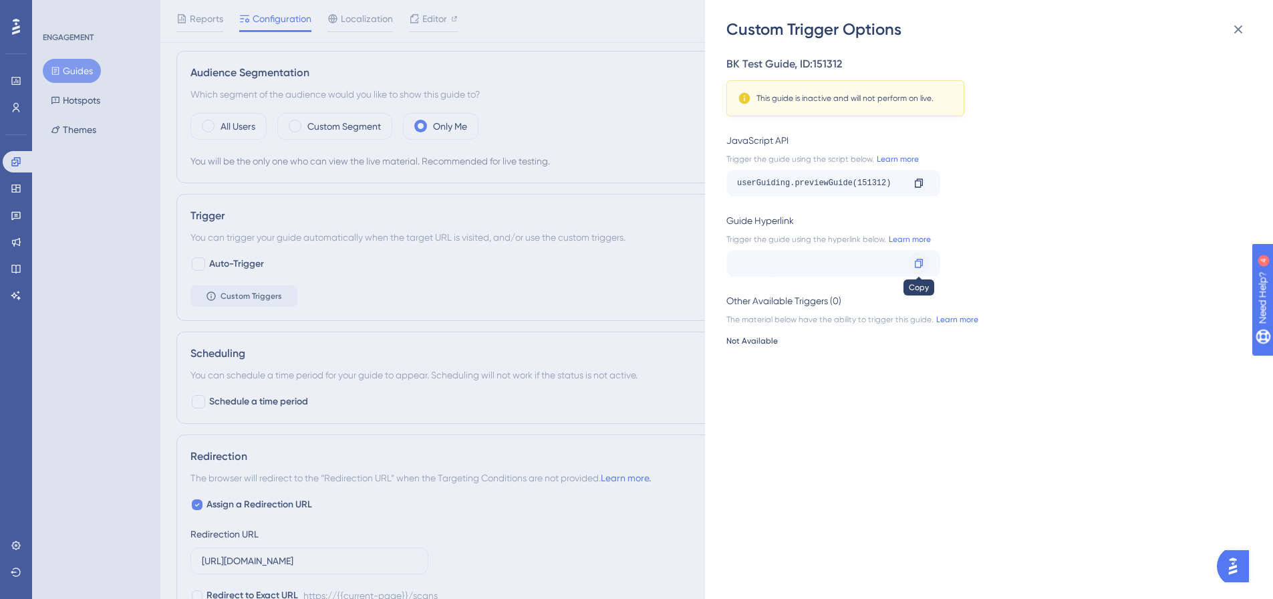
drag, startPoint x: 857, startPoint y: 259, endPoint x: 912, endPoint y: 257, distance: 55.5
click at [912, 257] on div "https://console-web.spk8uat1eus2-spirion.com/scans?__ug__=151312 Copy" at bounding box center [834, 263] width 214 height 27
click at [1086, 241] on div "Trigger the guide using the hyperlink below. Learn more" at bounding box center [985, 239] width 517 height 11
click at [1241, 24] on icon at bounding box center [1239, 29] width 16 height 16
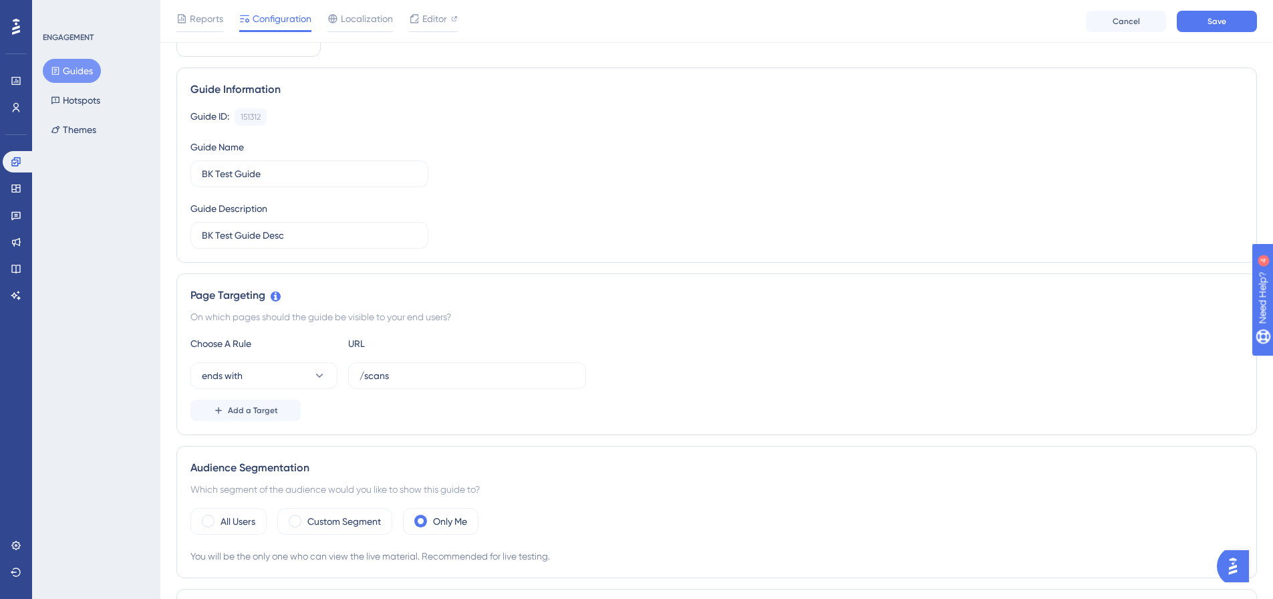
scroll to position [0, 0]
